Goal: Transaction & Acquisition: Register for event/course

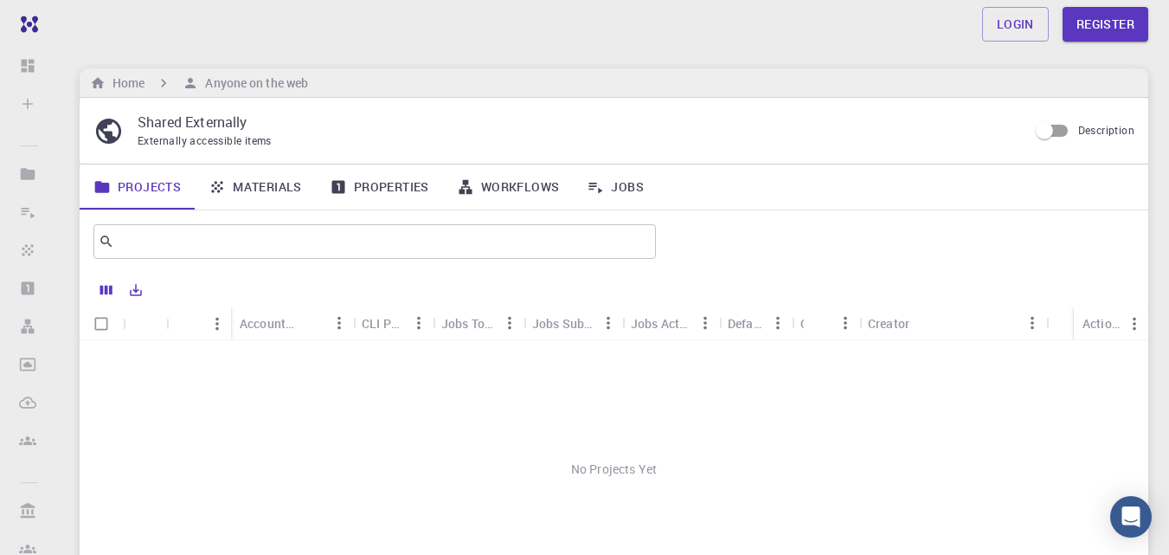
click at [293, 396] on div "No Projects Yet" at bounding box center [614, 468] width 1069 height 257
click at [267, 184] on link "Materials" at bounding box center [255, 186] width 121 height 45
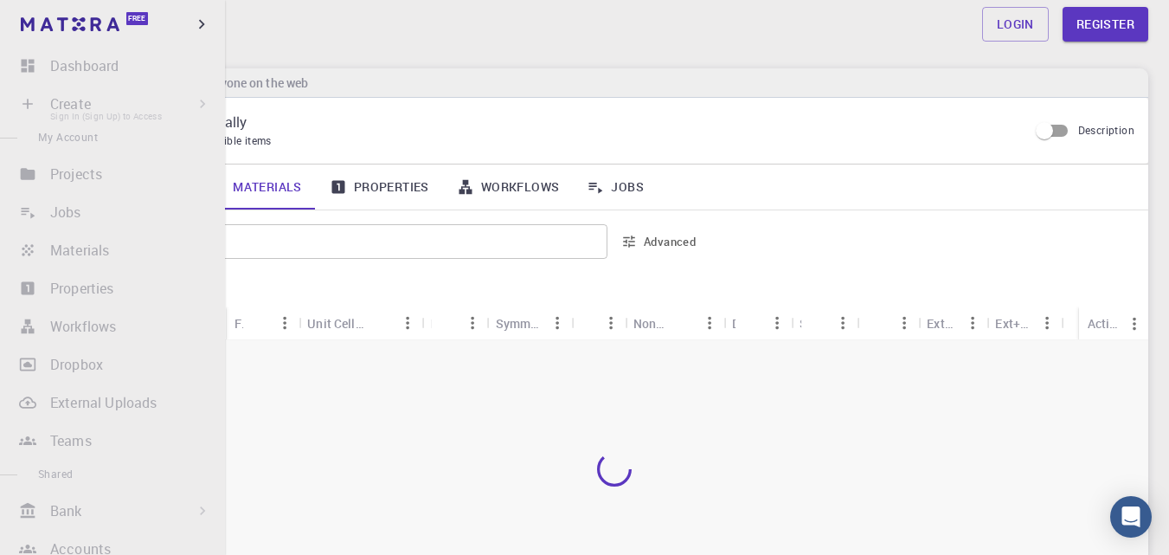
click at [121, 109] on li "Create Sign In (Sign Up) to Access New Job New Material Create Material Upload …" at bounding box center [112, 104] width 225 height 35
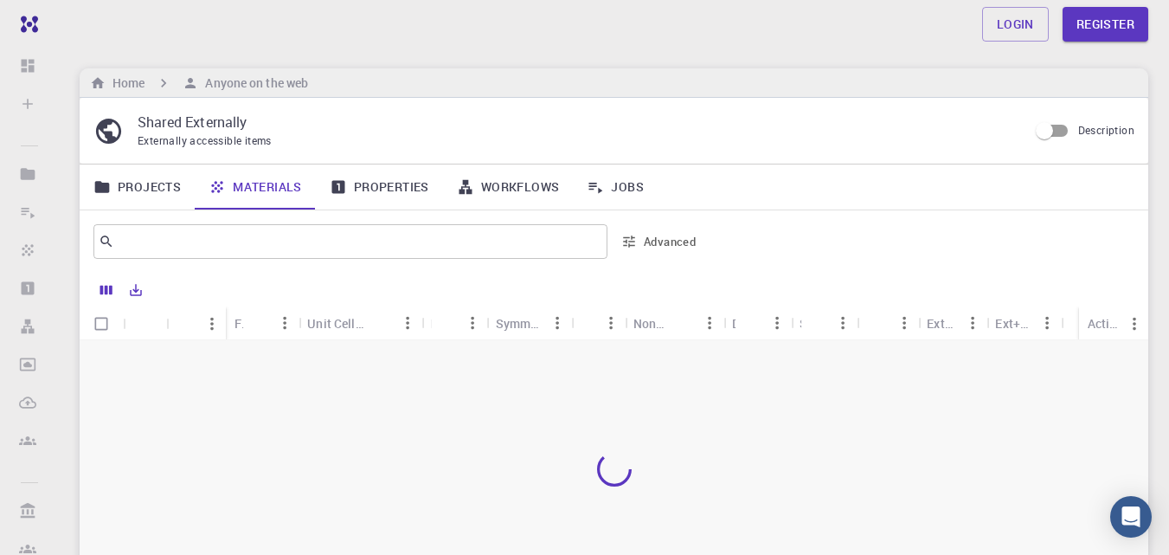
scroll to position [53, 0]
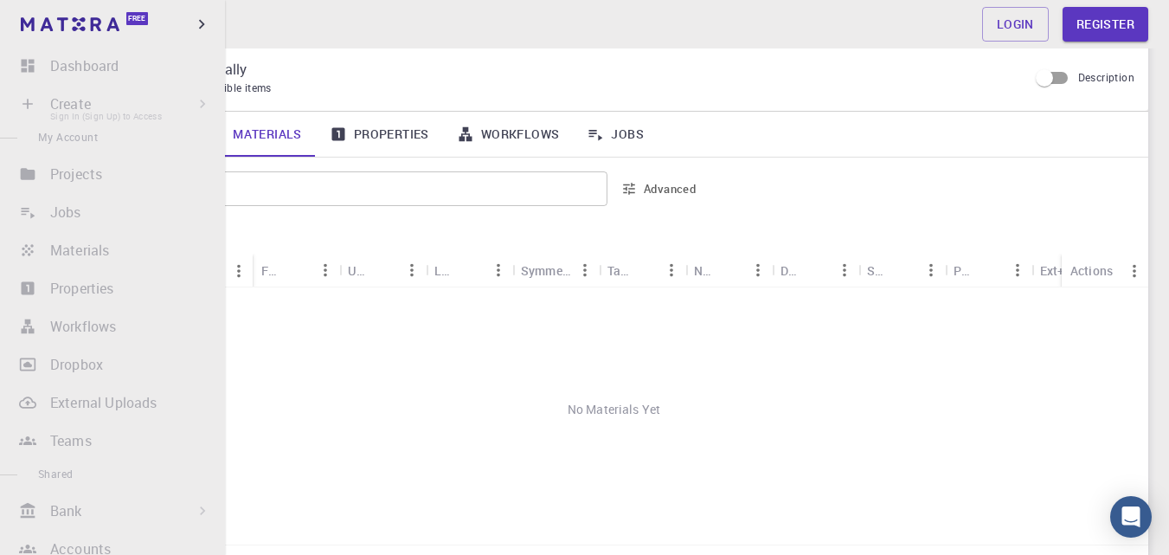
click at [33, 111] on li "Create Sign In (Sign Up) to Access New Job New Material Create Material Upload …" at bounding box center [112, 104] width 225 height 35
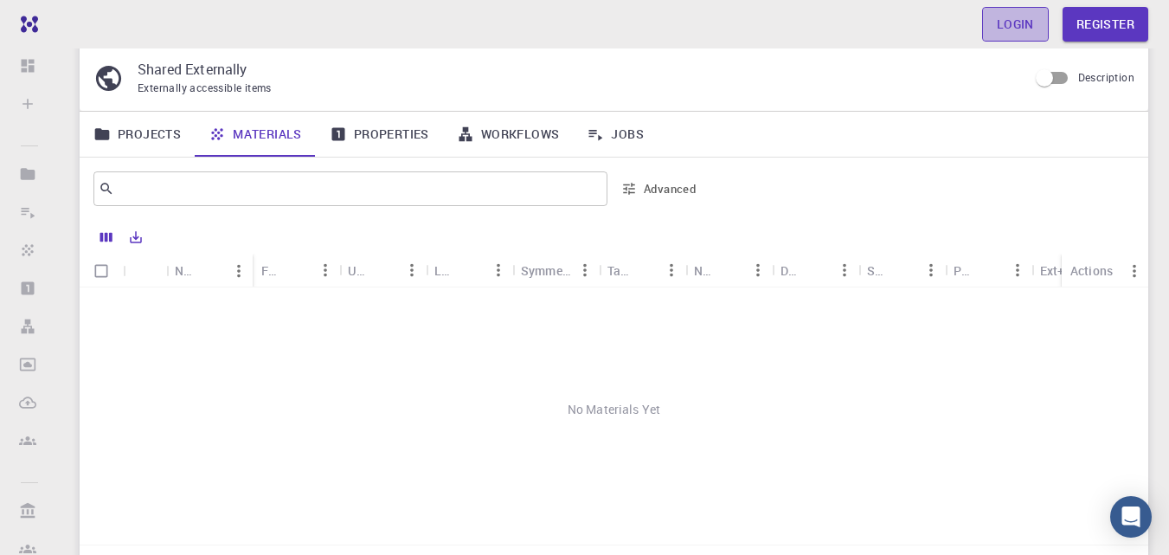
click at [1040, 17] on link "Login" at bounding box center [1015, 24] width 67 height 35
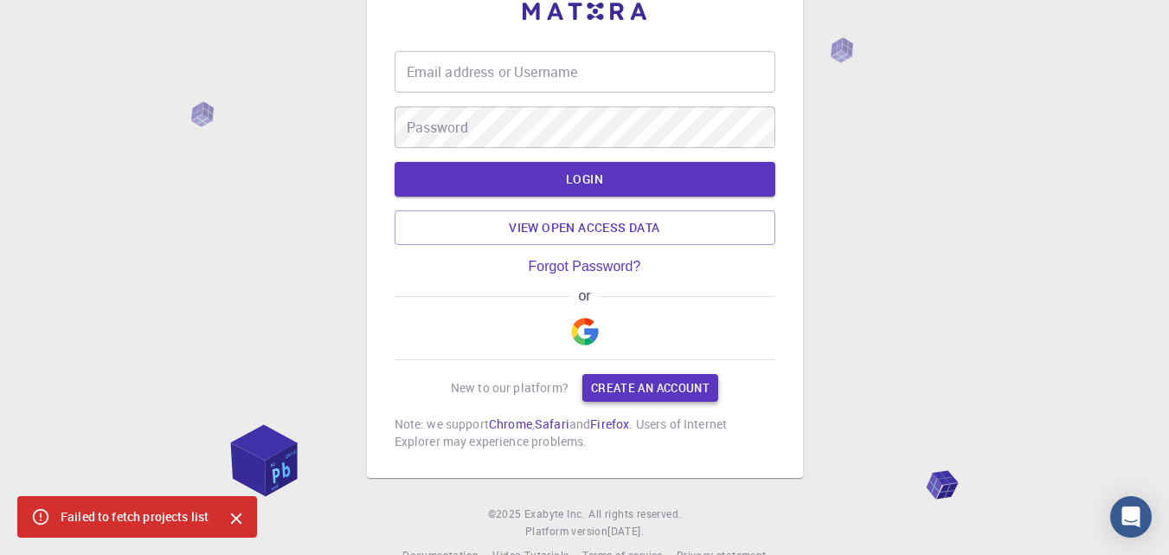
click at [619, 378] on link "Create an account" at bounding box center [651, 388] width 136 height 28
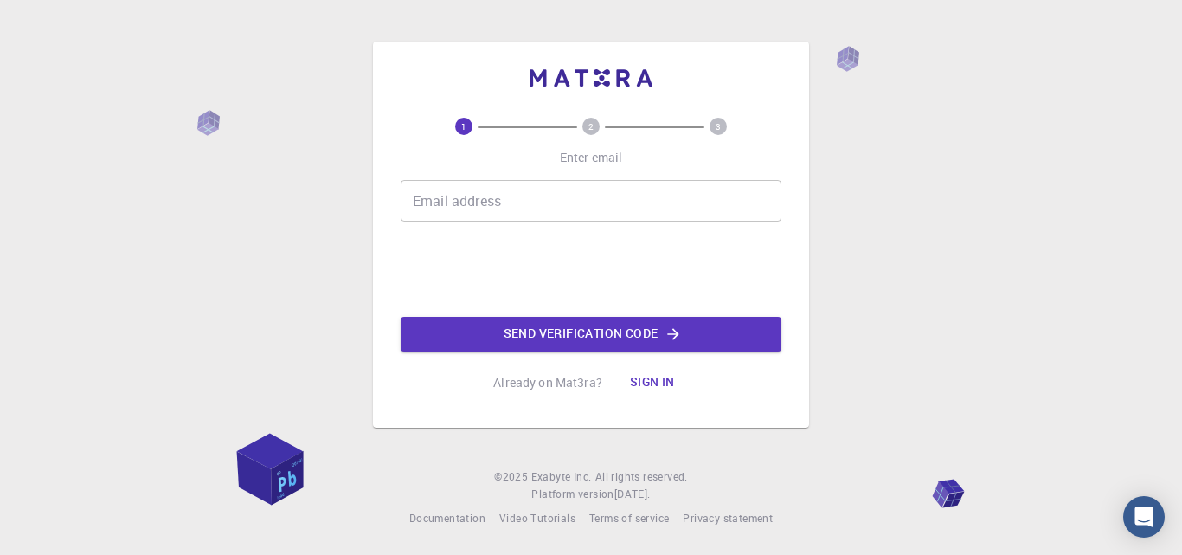
click at [455, 225] on div "Email address Email address Send verification code" at bounding box center [591, 265] width 381 height 171
click at [496, 192] on div "Email address Email address" at bounding box center [591, 201] width 381 height 42
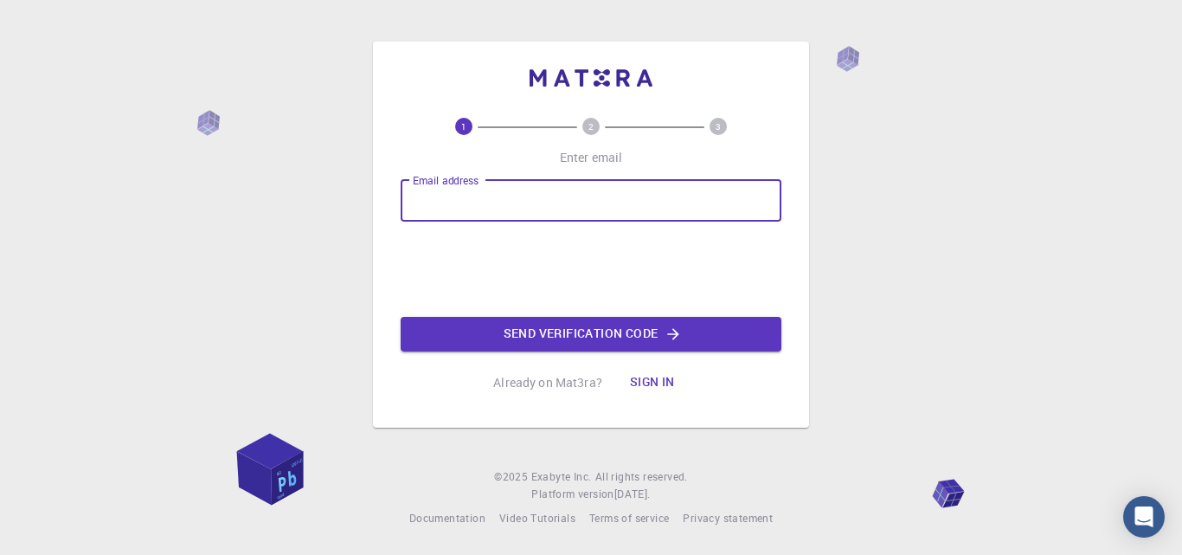
click at [454, 216] on input "Email address" at bounding box center [591, 201] width 381 height 42
type input "[EMAIL_ADDRESS][DOMAIN_NAME]"
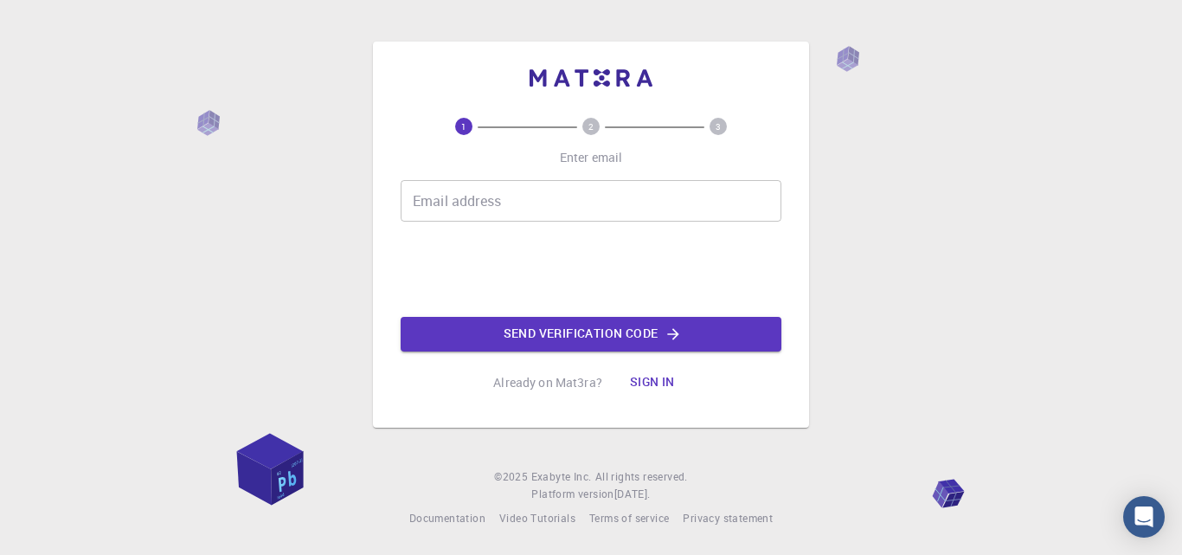
click at [458, 220] on input "Email address" at bounding box center [591, 201] width 381 height 42
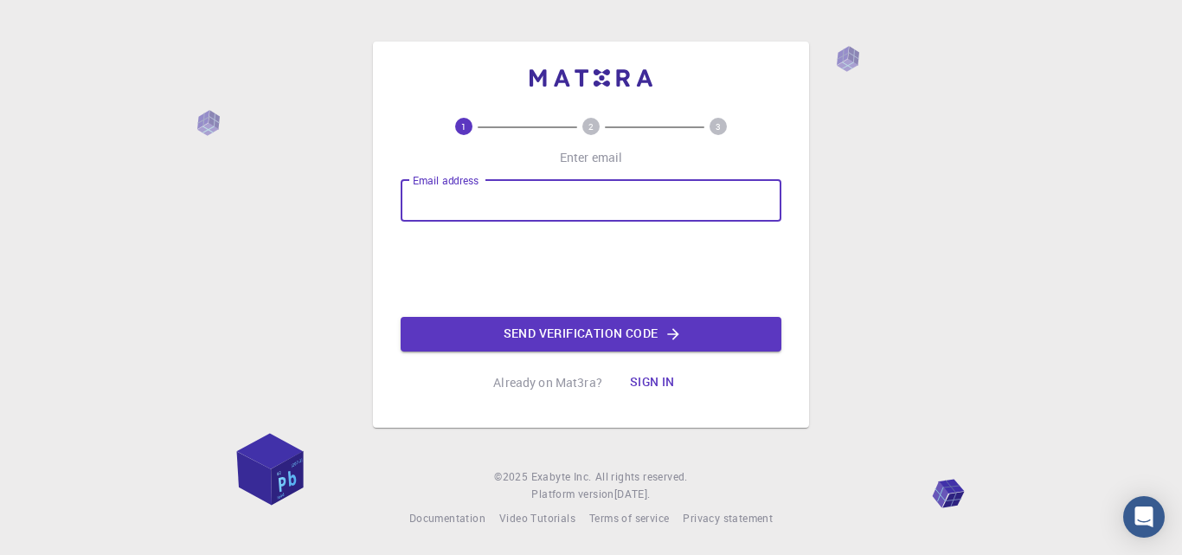
type input "[EMAIL_ADDRESS][DOMAIN_NAME]"
click at [542, 332] on button "Send verification code" at bounding box center [591, 334] width 381 height 35
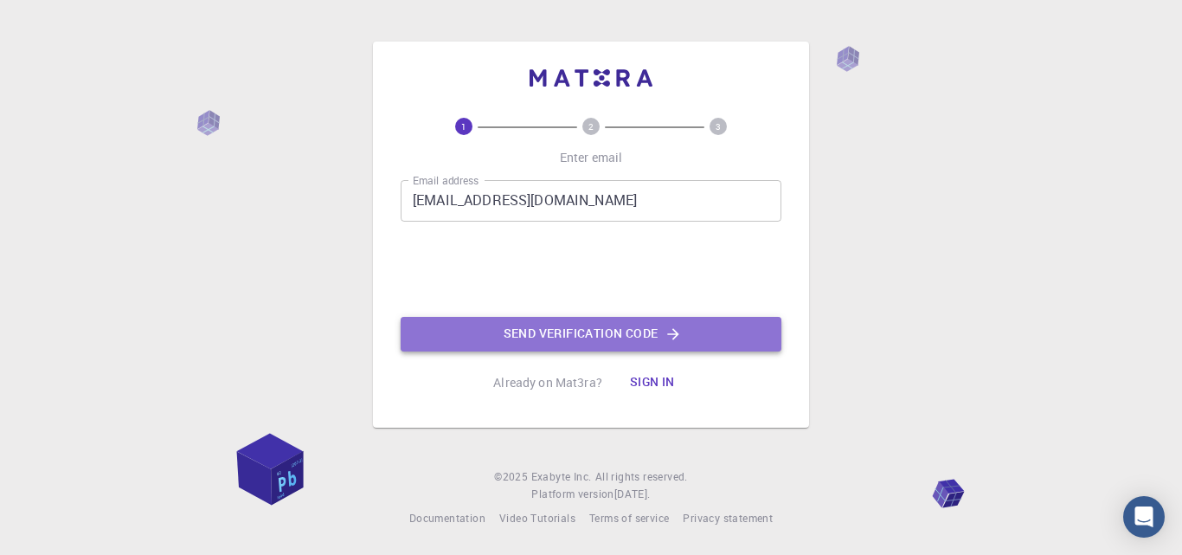
click at [522, 335] on button "Send verification code" at bounding box center [591, 334] width 381 height 35
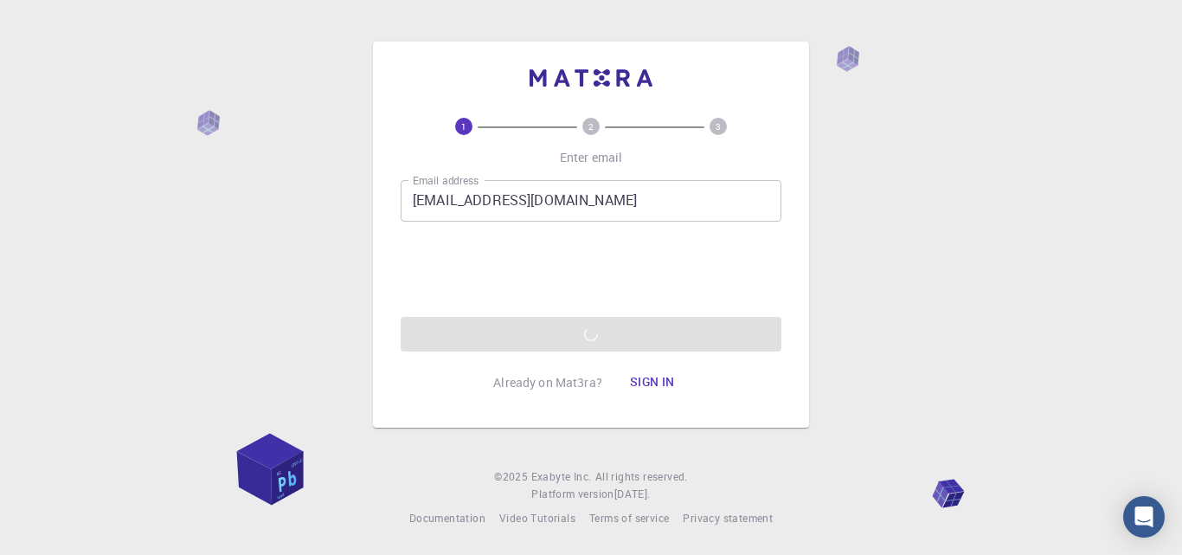
click at [649, 378] on button "Sign in" at bounding box center [652, 382] width 73 height 35
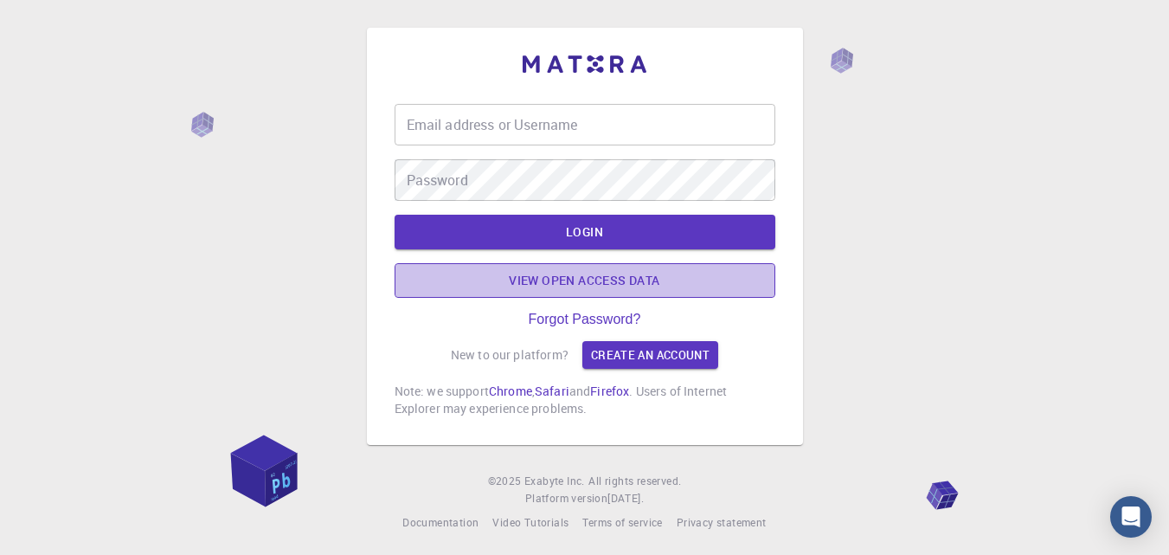
click at [565, 276] on link "View open access data" at bounding box center [585, 280] width 381 height 35
